Goal: Transaction & Acquisition: Obtain resource

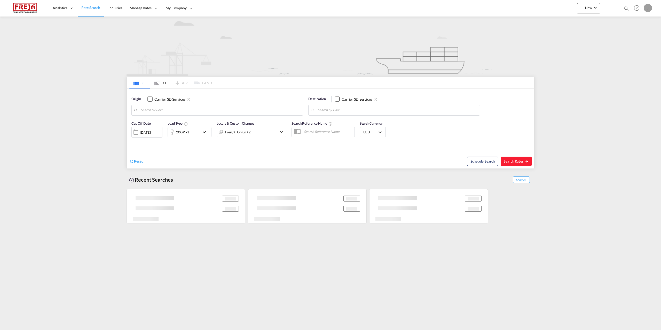
type input "[GEOGRAPHIC_DATA] ([GEOGRAPHIC_DATA]), [GEOGRAPHIC_DATA]"
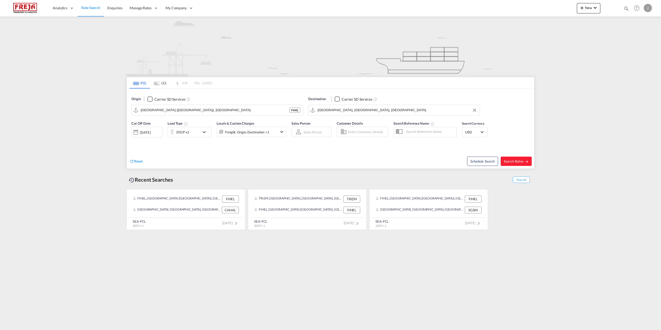
click at [360, 111] on input "[GEOGRAPHIC_DATA], [GEOGRAPHIC_DATA], [GEOGRAPHIC_DATA]" at bounding box center [398, 110] width 160 height 8
click at [345, 120] on div "Lome [GEOGRAPHIC_DATA] TGLFW" at bounding box center [358, 124] width 98 height 15
type input "Lome, TGLFW"
click at [195, 130] on div "20GP x1" at bounding box center [184, 132] width 32 height 10
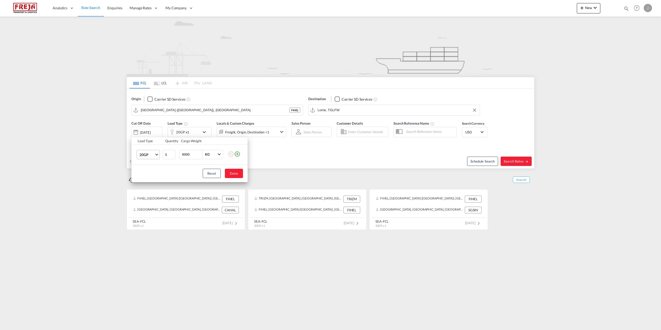
click at [153, 156] on span "20GP" at bounding box center [146, 154] width 15 height 5
click at [146, 179] on div "40HC" at bounding box center [144, 179] width 10 height 5
click at [234, 174] on button "Done" at bounding box center [234, 173] width 18 height 9
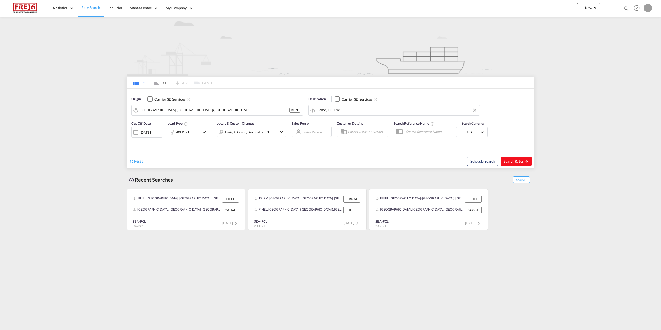
click at [516, 160] on span "Search Rates" at bounding box center [516, 161] width 25 height 4
type input "FIHEL to TGLFW / [DATE]"
